Goal: Information Seeking & Learning: Learn about a topic

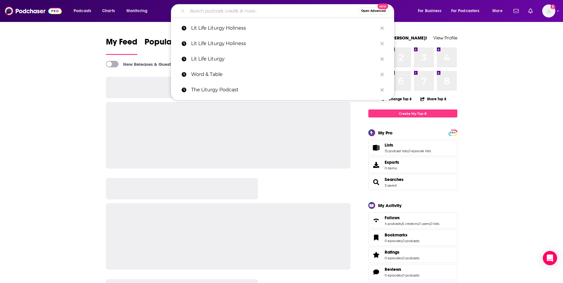
click at [240, 11] on input "Search podcasts, credits, & more..." at bounding box center [272, 10] width 171 height 9
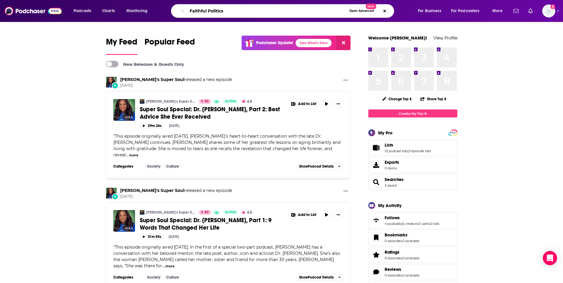
type input "Faithful Politics"
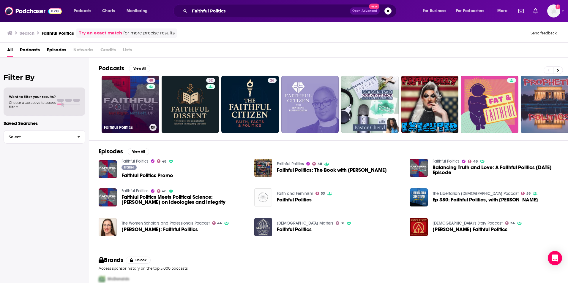
click at [140, 99] on link "48 Faithful Politics" at bounding box center [131, 105] width 58 height 58
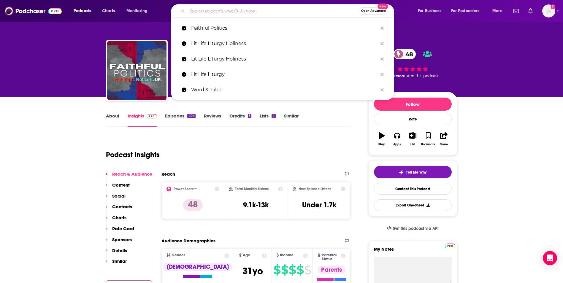
click at [191, 13] on input "Search podcasts, credits, & more..." at bounding box center [272, 10] width 171 height 9
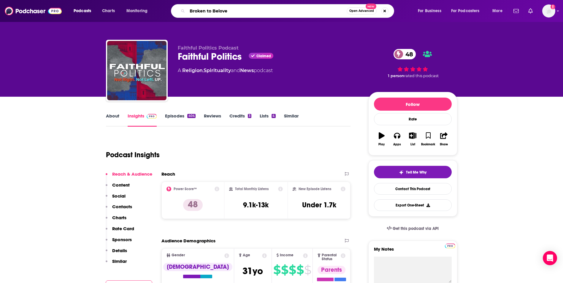
type input "Broken to Beloved"
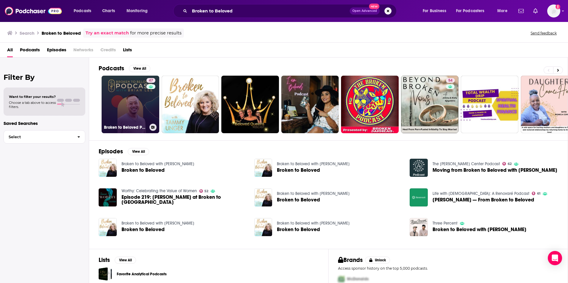
click at [127, 98] on link "47 Broken to Beloved Podcast" at bounding box center [131, 105] width 58 height 58
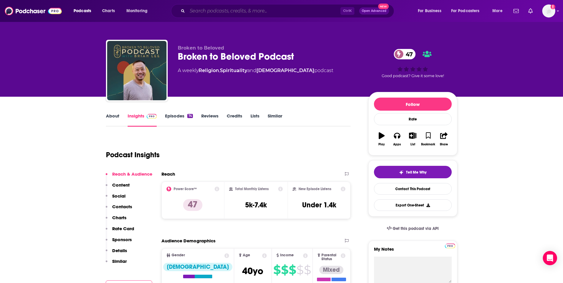
click at [236, 11] on input "Search podcasts, credits, & more..." at bounding box center [263, 10] width 153 height 9
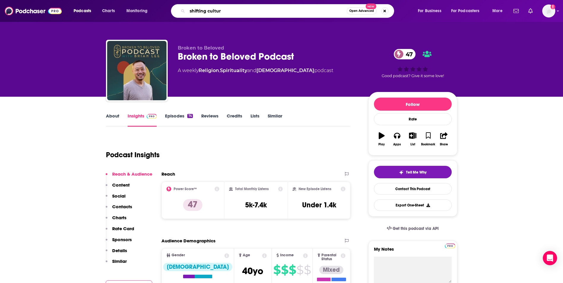
type input "shifting culture"
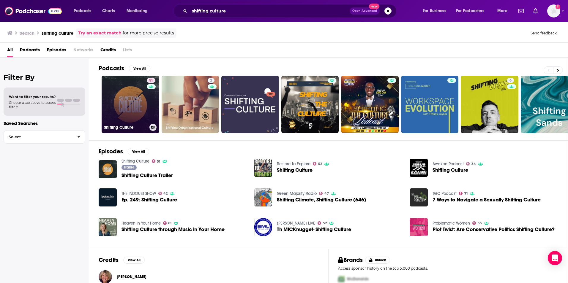
click at [141, 101] on link "51 Shifting Culture" at bounding box center [131, 105] width 58 height 58
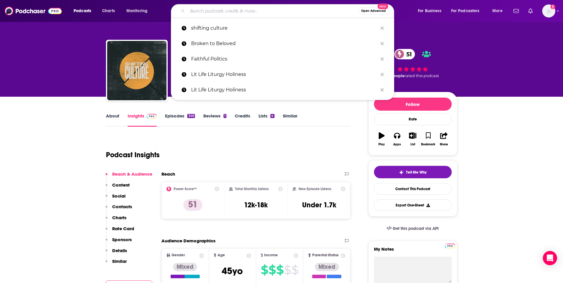
click at [215, 11] on input "Search podcasts, credits, & more..." at bounding box center [272, 10] width 171 height 9
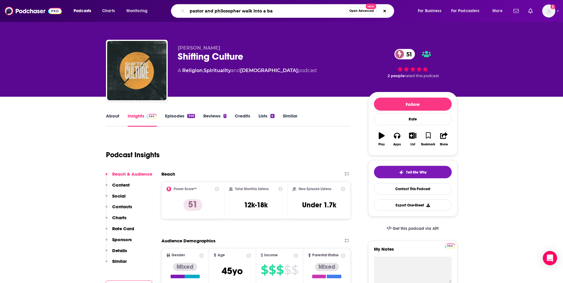
type input "pastor and philosopher walk into a bar"
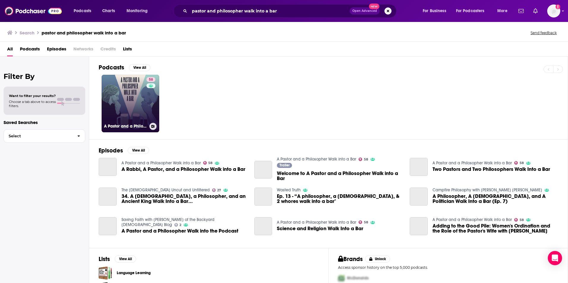
click at [142, 94] on link "58 A [DEMOGRAPHIC_DATA] and a Philosopher Walk into a Bar" at bounding box center [131, 104] width 58 height 58
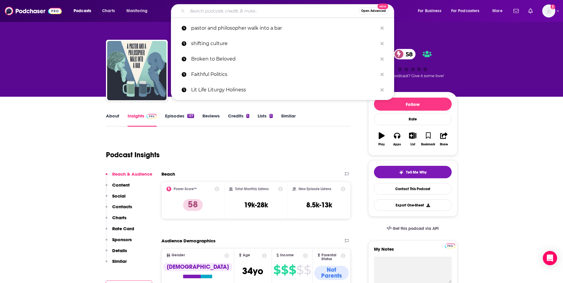
click at [193, 13] on input "Search podcasts, credits, & more..." at bounding box center [272, 10] width 171 height 9
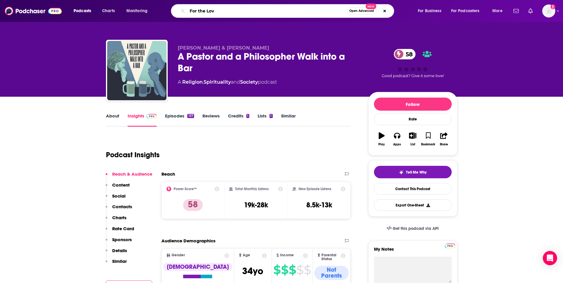
type input "For the Love"
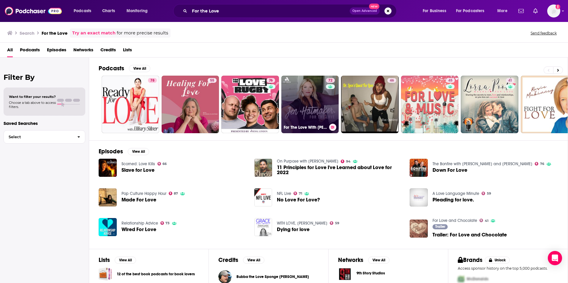
click at [303, 102] on link "72 For The Love With [PERSON_NAME] Podcast" at bounding box center [310, 105] width 58 height 58
